Goal: Task Accomplishment & Management: Use online tool/utility

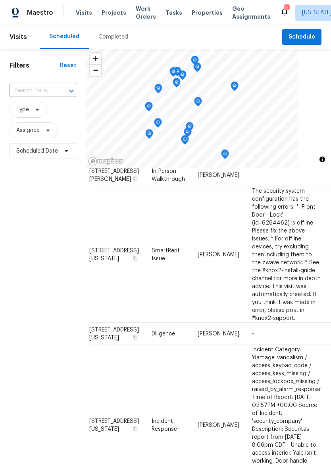
scroll to position [33, 7]
click at [0, 0] on icon at bounding box center [0, 0] width 0 height 0
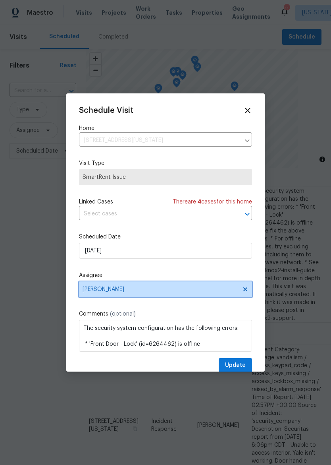
click at [210, 292] on span "[PERSON_NAME]" at bounding box center [161, 289] width 156 height 6
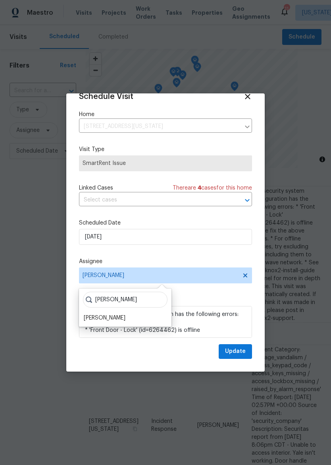
scroll to position [15, 0]
type input "[PERSON_NAME]"
click at [87, 321] on div "[PERSON_NAME]" at bounding box center [105, 319] width 42 height 8
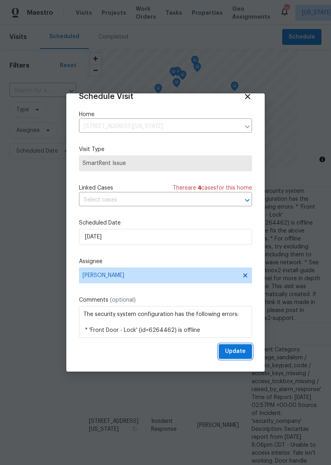
click at [243, 353] on span "Update" at bounding box center [235, 351] width 21 height 10
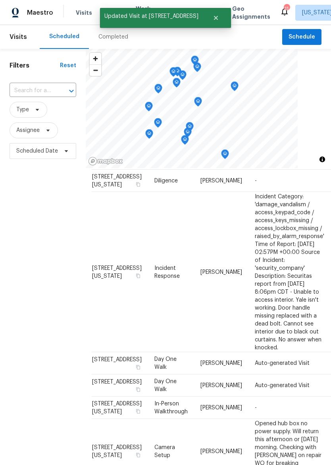
scroll to position [188, 3]
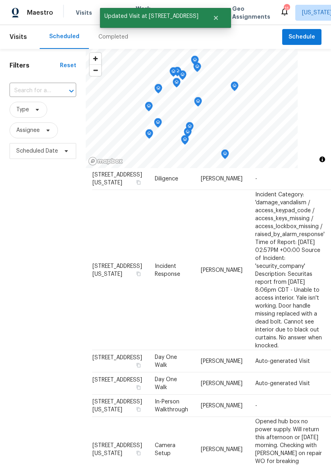
click at [0, 0] on icon at bounding box center [0, 0] width 0 height 0
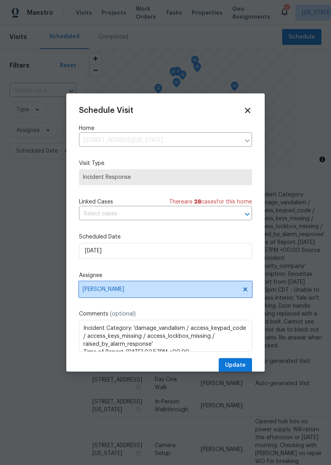
click at [225, 286] on span "[PERSON_NAME]" at bounding box center [165, 289] width 173 height 16
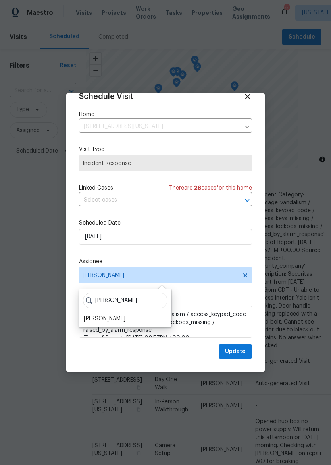
scroll to position [15, 0]
type input "[PERSON_NAME]"
click at [86, 317] on div "[PERSON_NAME]" at bounding box center [105, 319] width 42 height 8
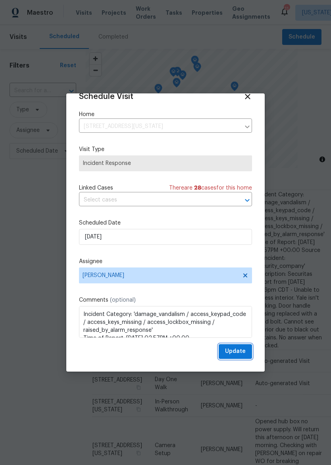
click at [238, 351] on span "Update" at bounding box center [235, 351] width 21 height 10
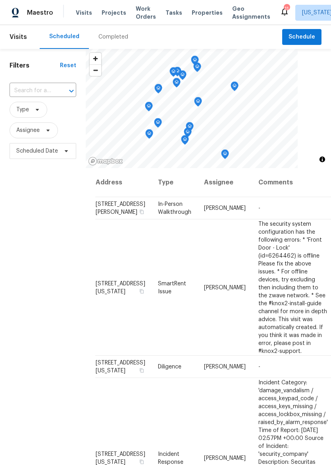
scroll to position [0, 0]
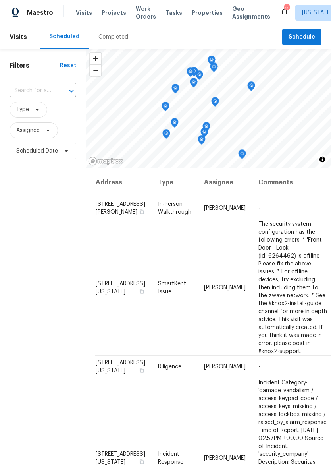
click at [206, 15] on span "Properties" at bounding box center [207, 13] width 31 height 8
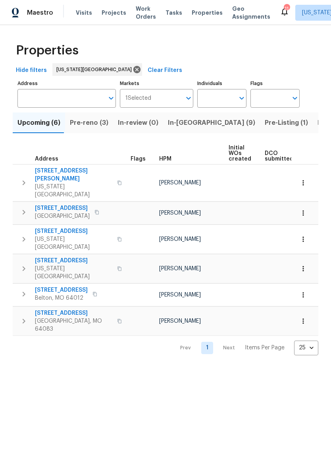
click at [318, 123] on span "Listed (29)" at bounding box center [335, 122] width 34 height 11
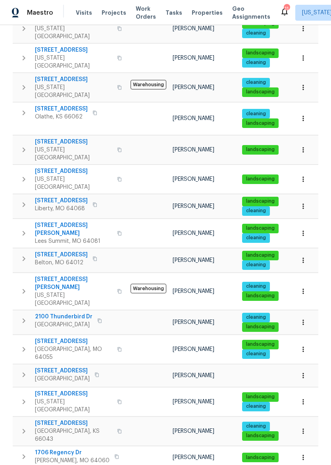
scroll to position [298, 0]
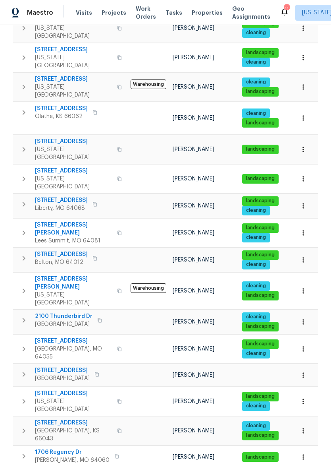
click at [17, 221] on button "button" at bounding box center [24, 233] width 16 height 24
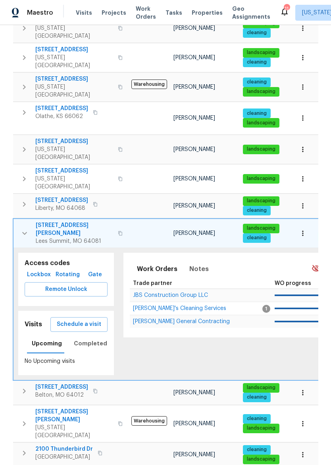
click at [309, 224] on button "button" at bounding box center [302, 232] width 17 height 17
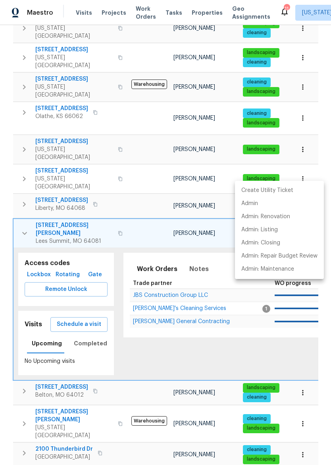
click at [125, 177] on div at bounding box center [165, 232] width 331 height 465
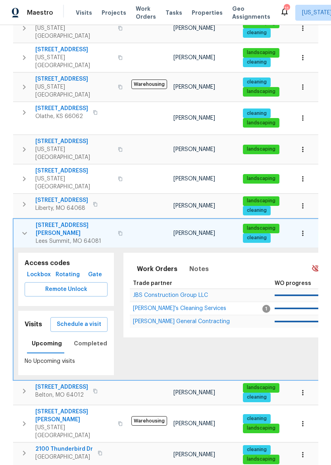
click at [70, 319] on span "Schedule a visit" at bounding box center [79, 324] width 44 height 10
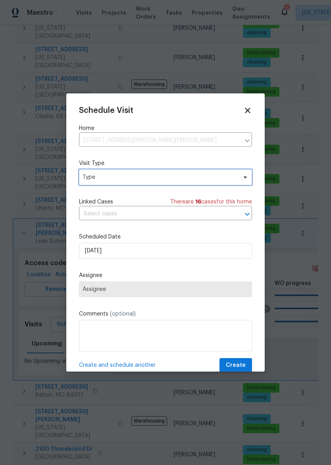
click at [192, 176] on span "Type" at bounding box center [160, 177] width 155 height 8
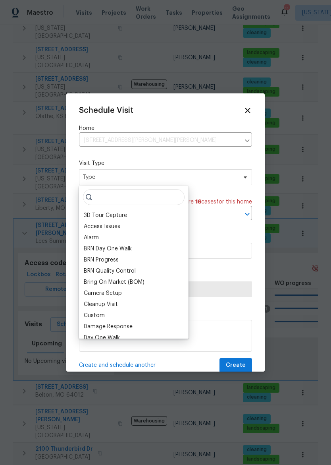
click at [124, 315] on div "Custom" at bounding box center [133, 315] width 105 height 11
click at [110, 312] on div "Custom" at bounding box center [133, 315] width 105 height 11
click at [104, 317] on div "Custom" at bounding box center [94, 315] width 21 height 8
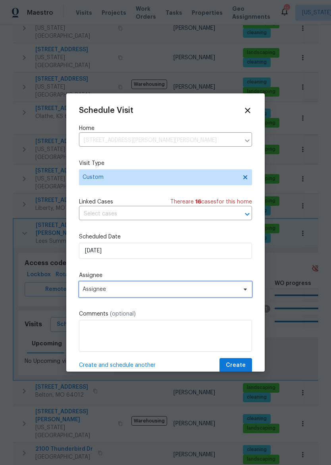
click at [176, 288] on span "Assignee" at bounding box center [161, 289] width 156 height 6
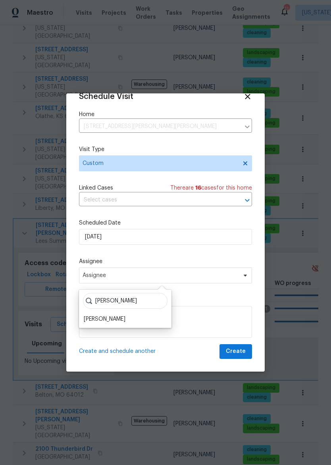
scroll to position [15, 0]
type input "[PERSON_NAME]"
click at [90, 318] on div "[PERSON_NAME]" at bounding box center [105, 319] width 42 height 8
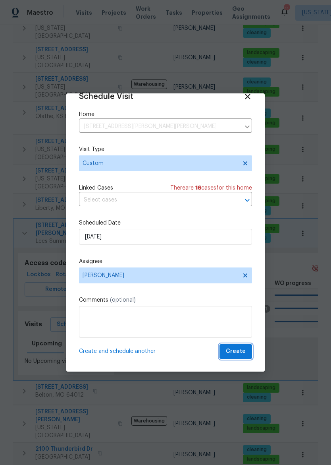
click at [246, 346] on button "Create" at bounding box center [236, 351] width 33 height 15
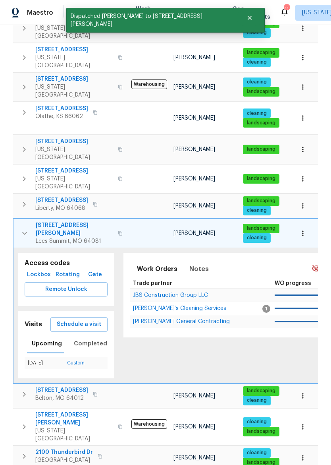
click at [18, 221] on button "button" at bounding box center [25, 233] width 16 height 24
